Goal: Transaction & Acquisition: Purchase product/service

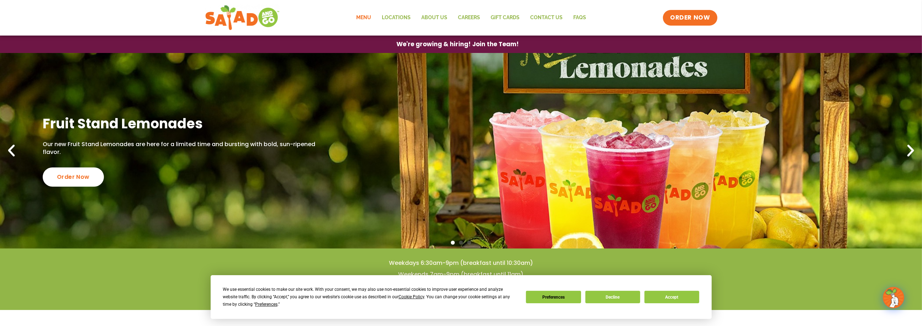
click at [367, 17] on link "Menu" at bounding box center [364, 18] width 26 height 16
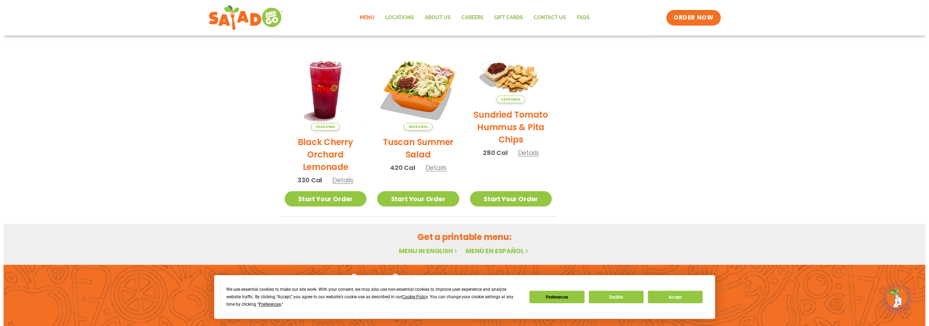
scroll to position [332, 0]
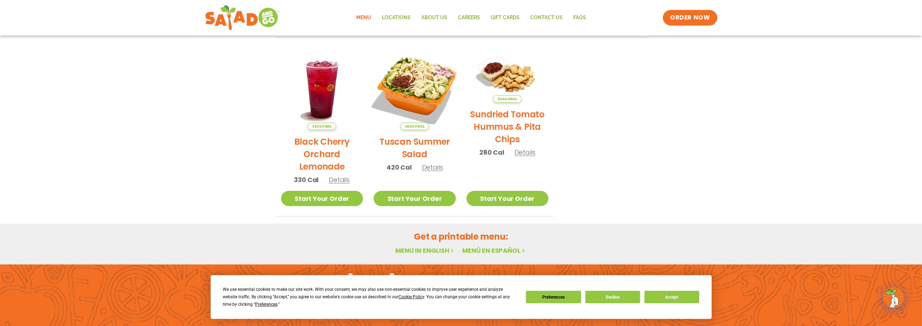
click at [437, 80] on img at bounding box center [414, 89] width 96 height 96
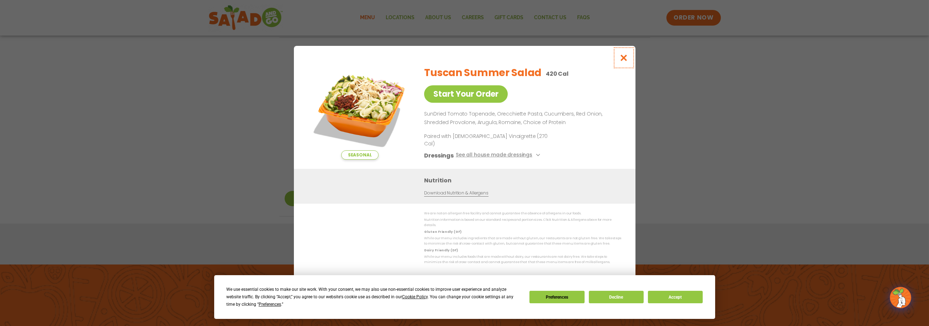
click at [625, 62] on icon "Close modal" at bounding box center [623, 57] width 9 height 7
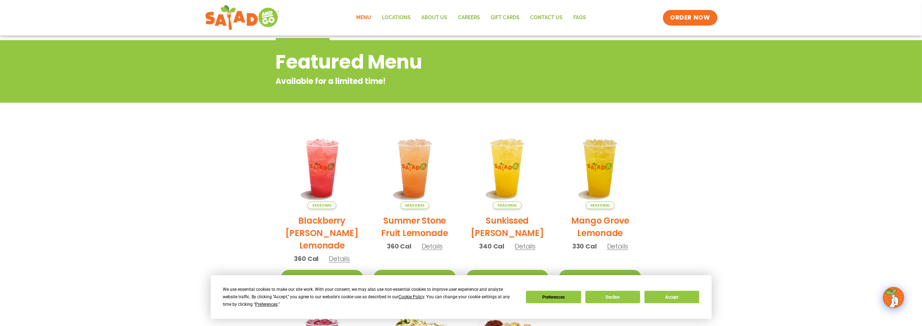
scroll to position [0, 0]
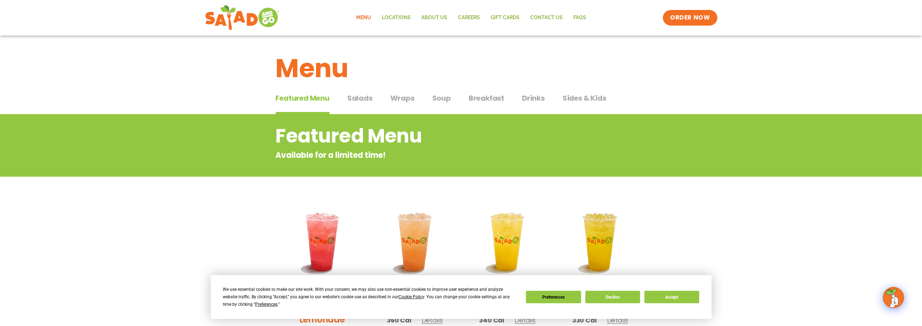
click at [400, 99] on span "Wraps" at bounding box center [402, 98] width 24 height 11
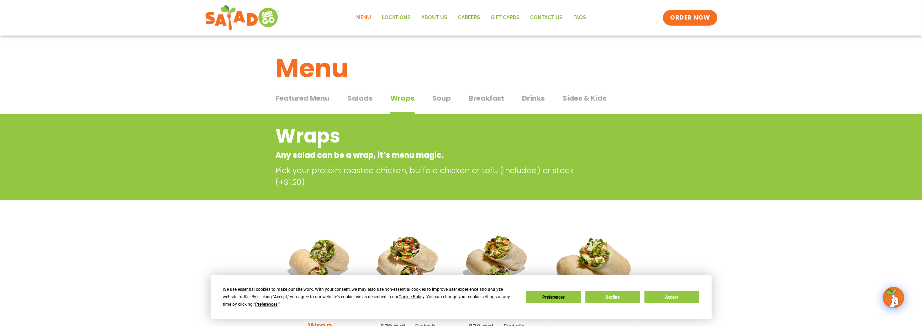
click at [355, 100] on span "Salads" at bounding box center [359, 98] width 25 height 11
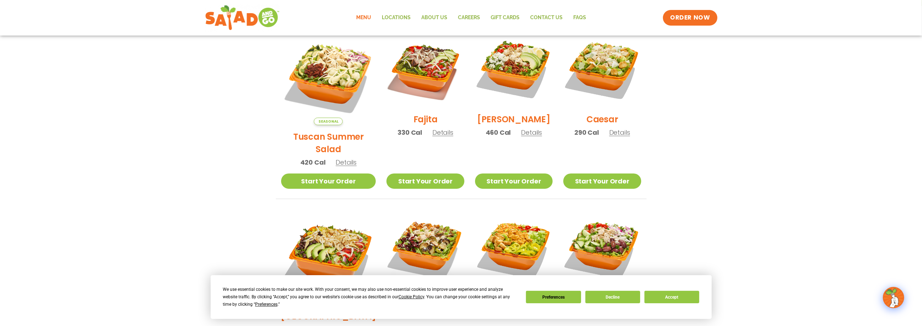
scroll to position [190, 0]
